Goal: Task Accomplishment & Management: Use online tool/utility

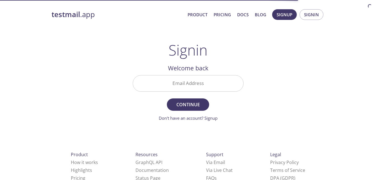
click at [177, 83] on input "Email Address" at bounding box center [188, 83] width 110 height 16
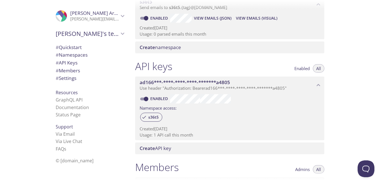
scroll to position [28, 0]
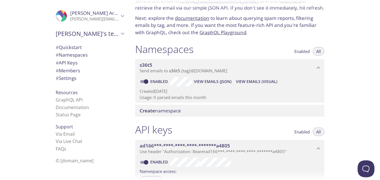
click at [295, 51] on span "Enabled" at bounding box center [302, 51] width 15 height 0
click at [301, 132] on span "Enabled" at bounding box center [302, 132] width 15 height 0
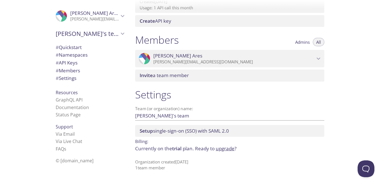
scroll to position [0, 0]
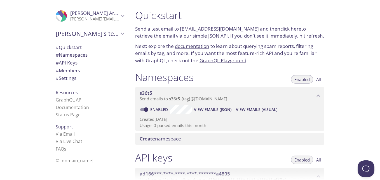
click at [346, 69] on div "Quickstart Send a test email to [EMAIL_ADDRESS][DOMAIN_NAME] and then click her…" at bounding box center [255, 90] width 249 height 180
click at [244, 74] on div "Namespaces Enabled All" at bounding box center [229, 78] width 189 height 14
click at [285, 64] on p "Next: explore the documentation to learn about querying spam reports, filtering…" at bounding box center [229, 54] width 189 height 22
click at [281, 28] on link "click here" at bounding box center [291, 28] width 21 height 6
click at [280, 59] on p "Next: explore the documentation to learn about querying spam reports, filtering…" at bounding box center [229, 54] width 189 height 22
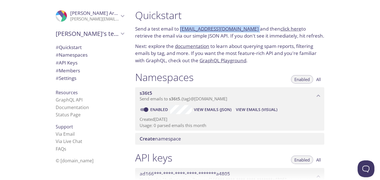
drag, startPoint x: 249, startPoint y: 29, endPoint x: 181, endPoint y: 29, distance: 67.8
click at [181, 29] on p "Send a test email to [EMAIL_ADDRESS][DOMAIN_NAME] and then click here to retrie…" at bounding box center [229, 32] width 189 height 14
copy p "[EMAIL_ADDRESS][DOMAIN_NAME]"
click at [288, 29] on link "click here" at bounding box center [291, 28] width 21 height 6
click at [283, 28] on link "click here" at bounding box center [291, 28] width 21 height 6
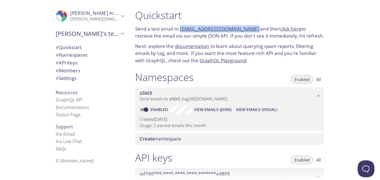
click at [281, 29] on link "click here" at bounding box center [291, 28] width 21 height 6
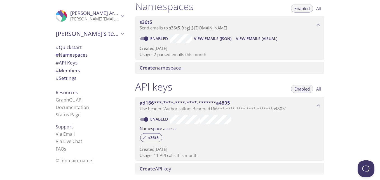
scroll to position [84, 0]
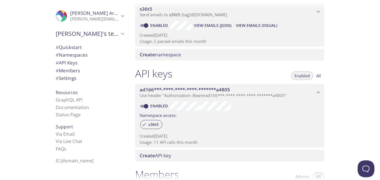
copy p "[EMAIL_ADDRESS][DOMAIN_NAME]"
